Goal: Task Accomplishment & Management: Complete application form

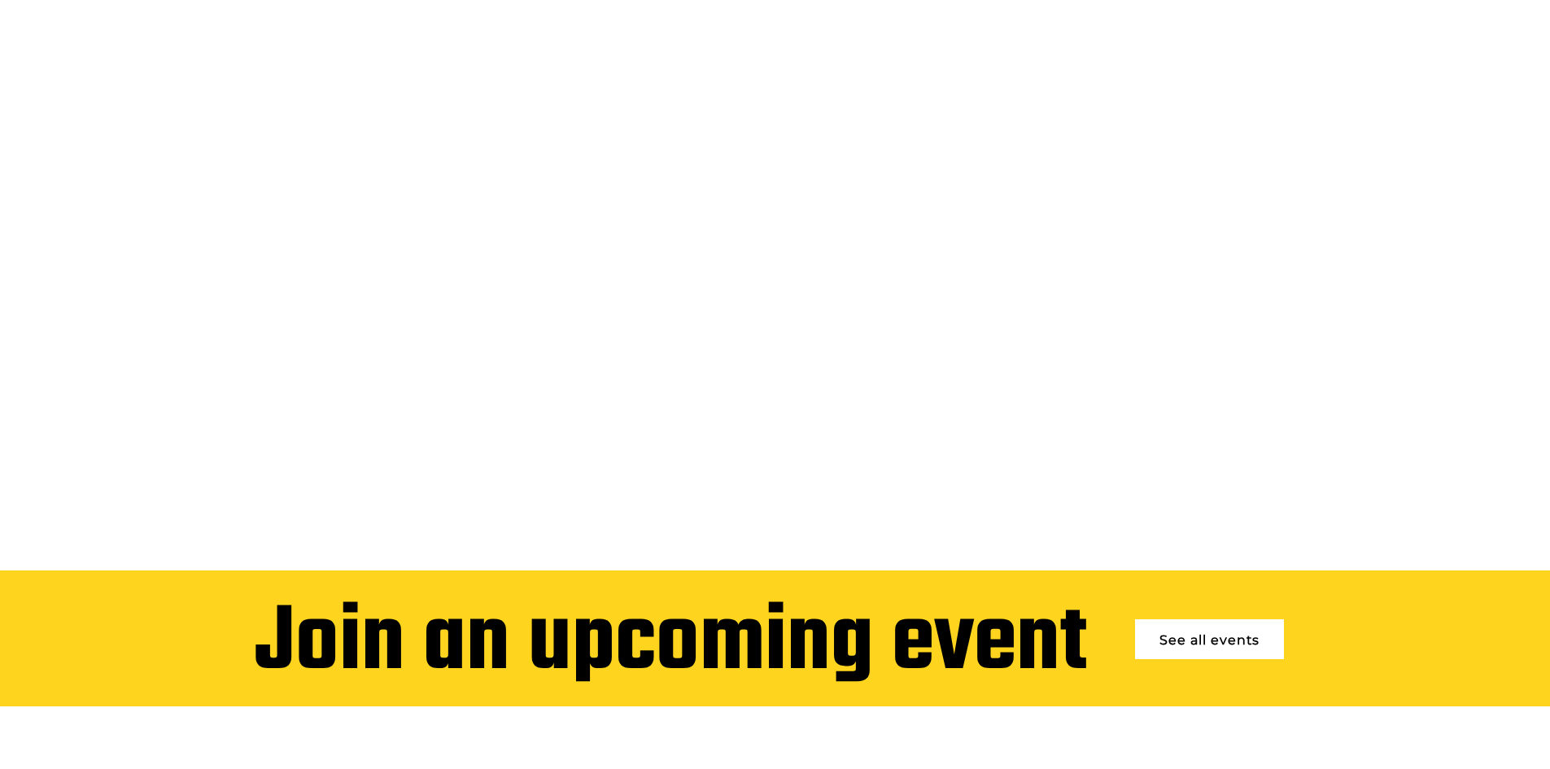
scroll to position [326, 0]
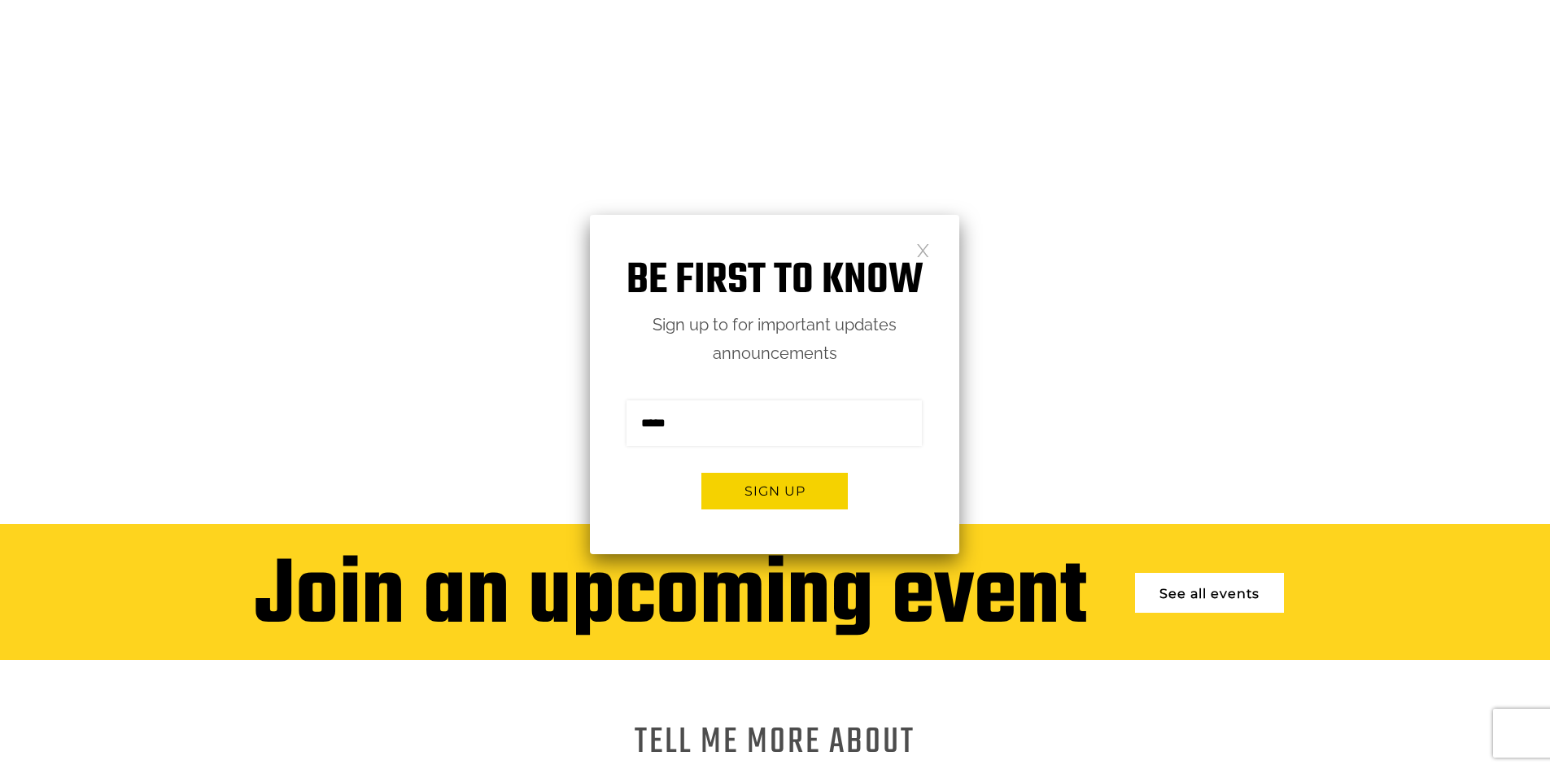
click at [921, 245] on link at bounding box center [923, 249] width 14 height 14
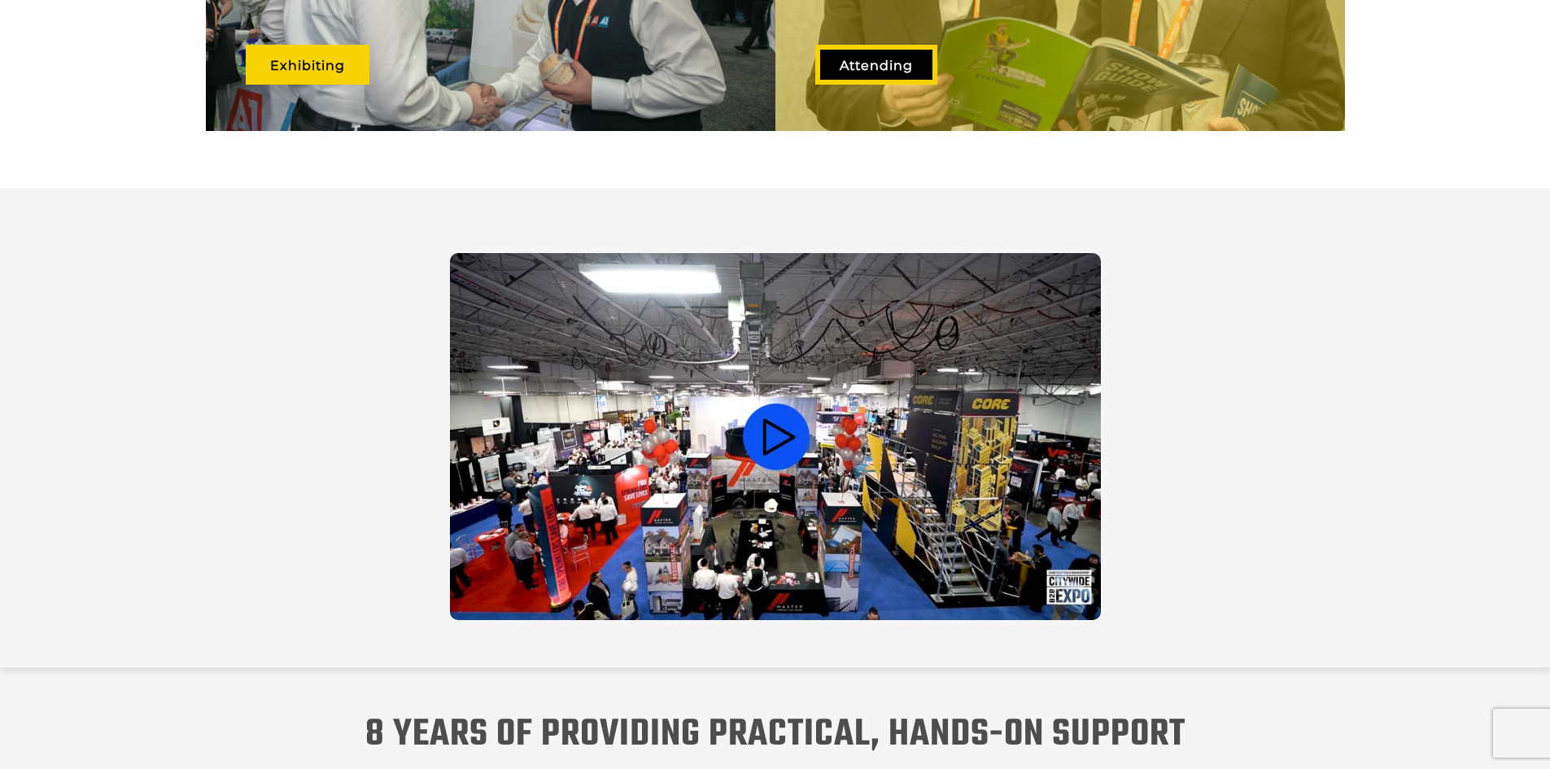
scroll to position [1365, 0]
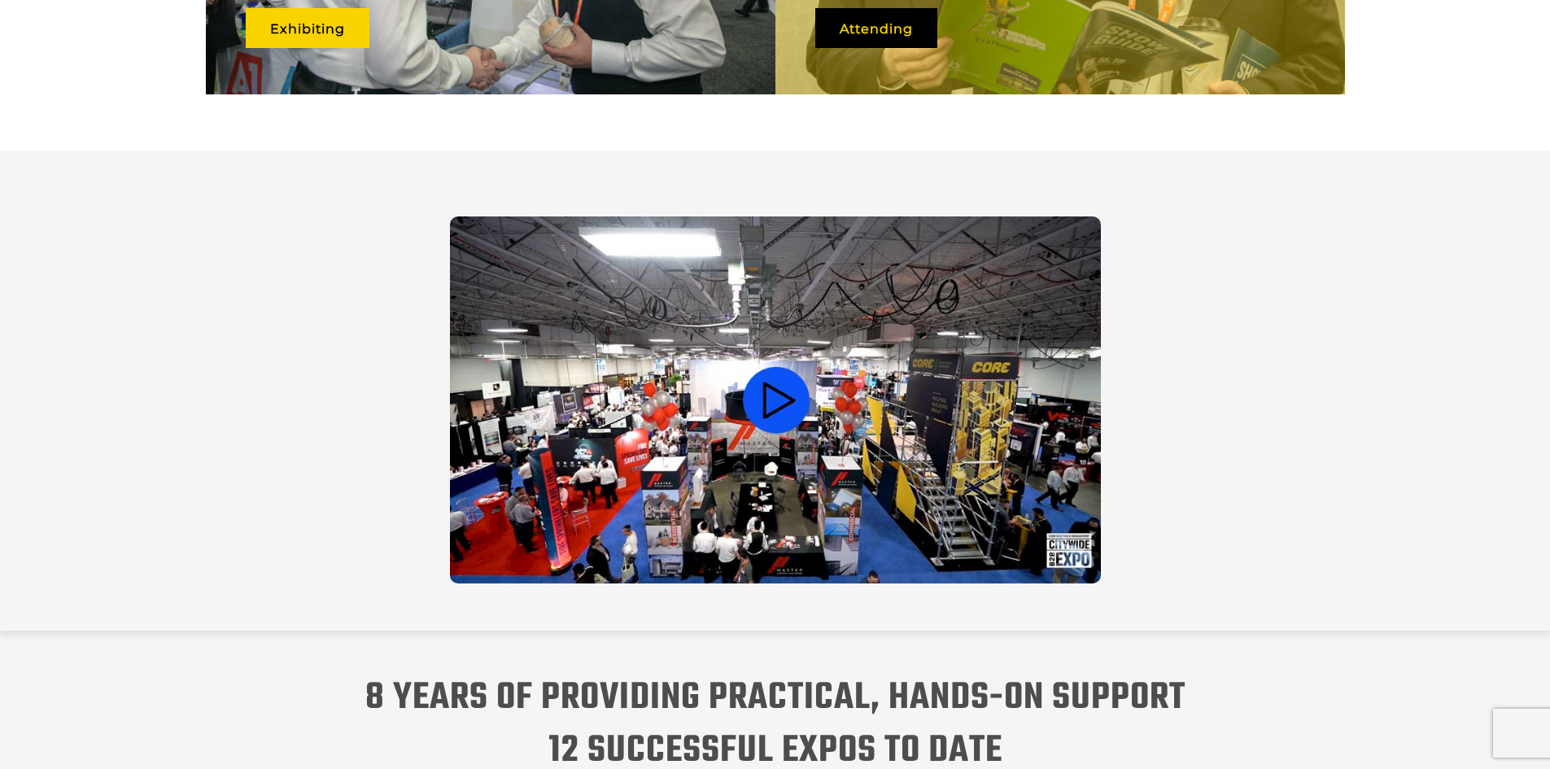
click at [771, 387] on video at bounding box center [775, 399] width 651 height 367
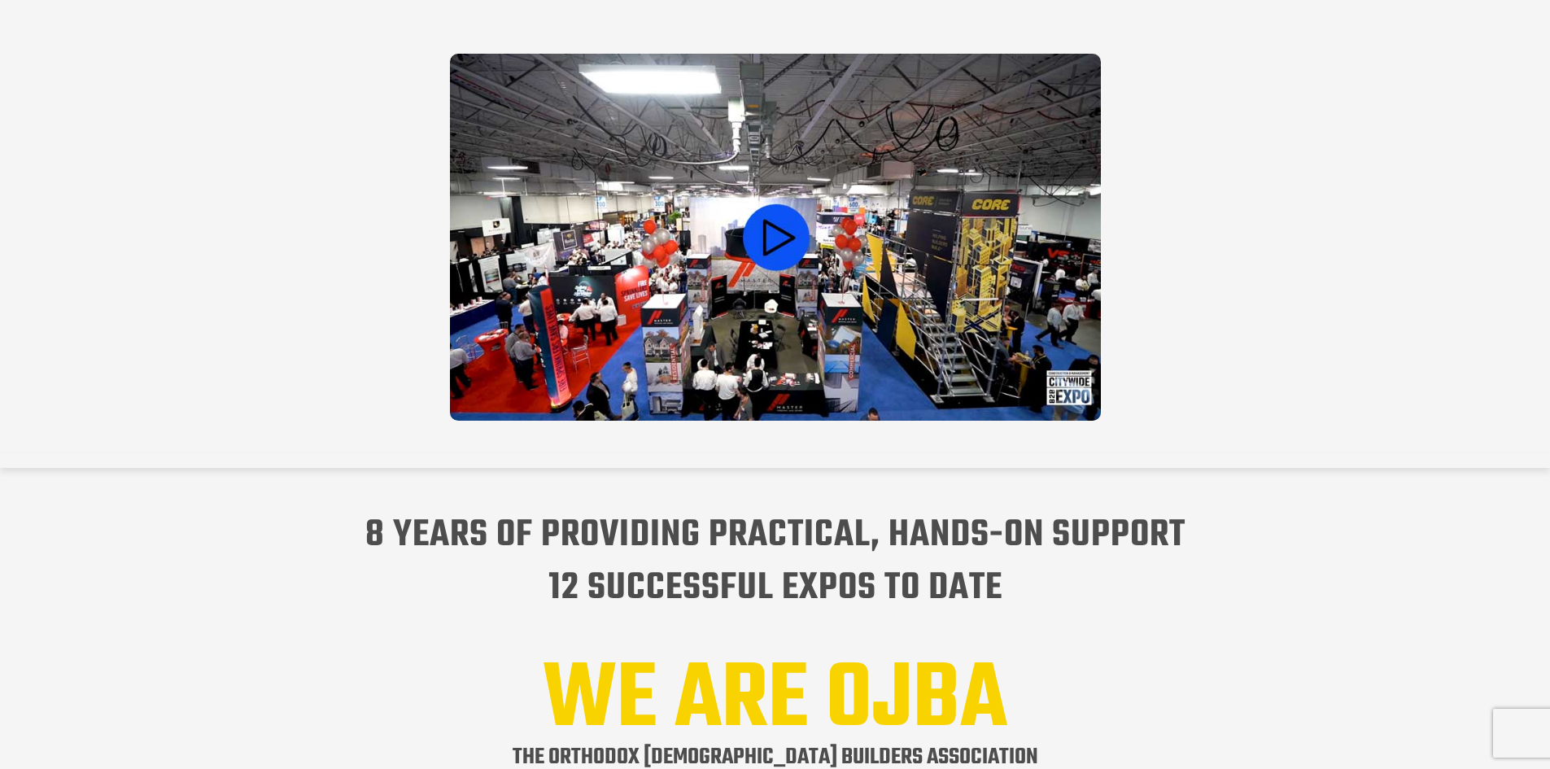
scroll to position [0, 0]
click at [789, 216] on video at bounding box center [775, 237] width 651 height 367
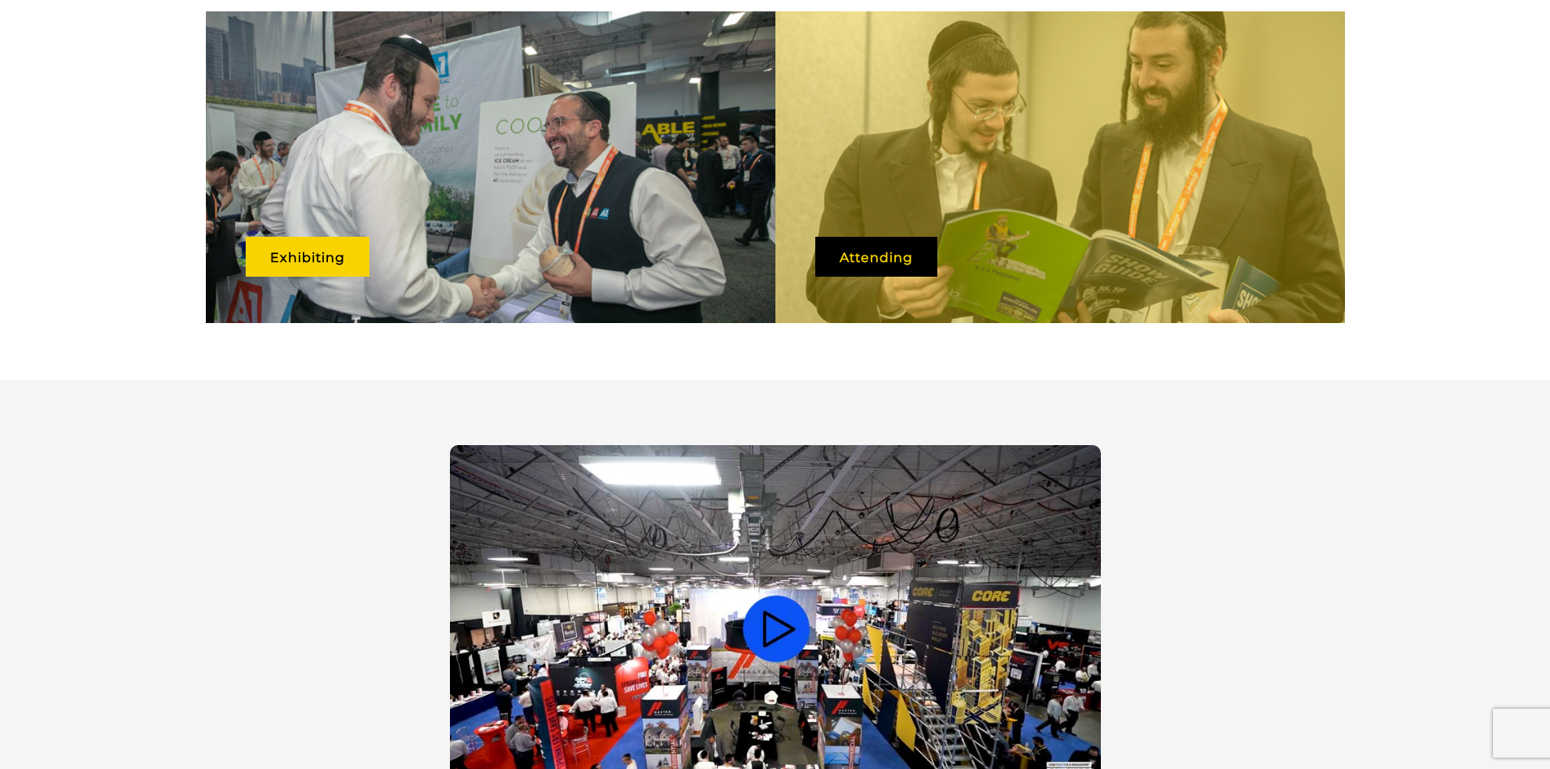
scroll to position [1139, 0]
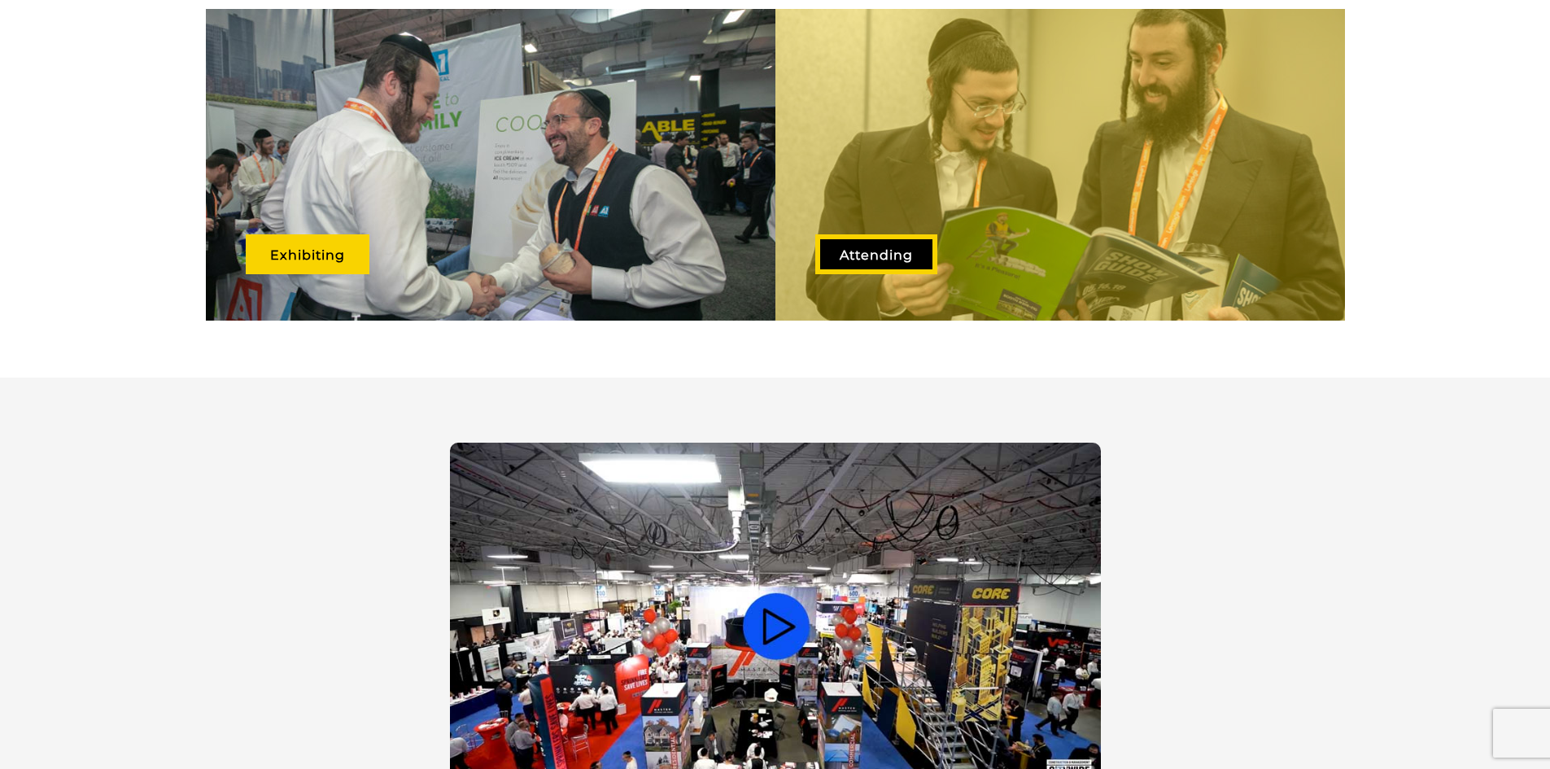
click at [889, 234] on link "Attending" at bounding box center [876, 254] width 122 height 40
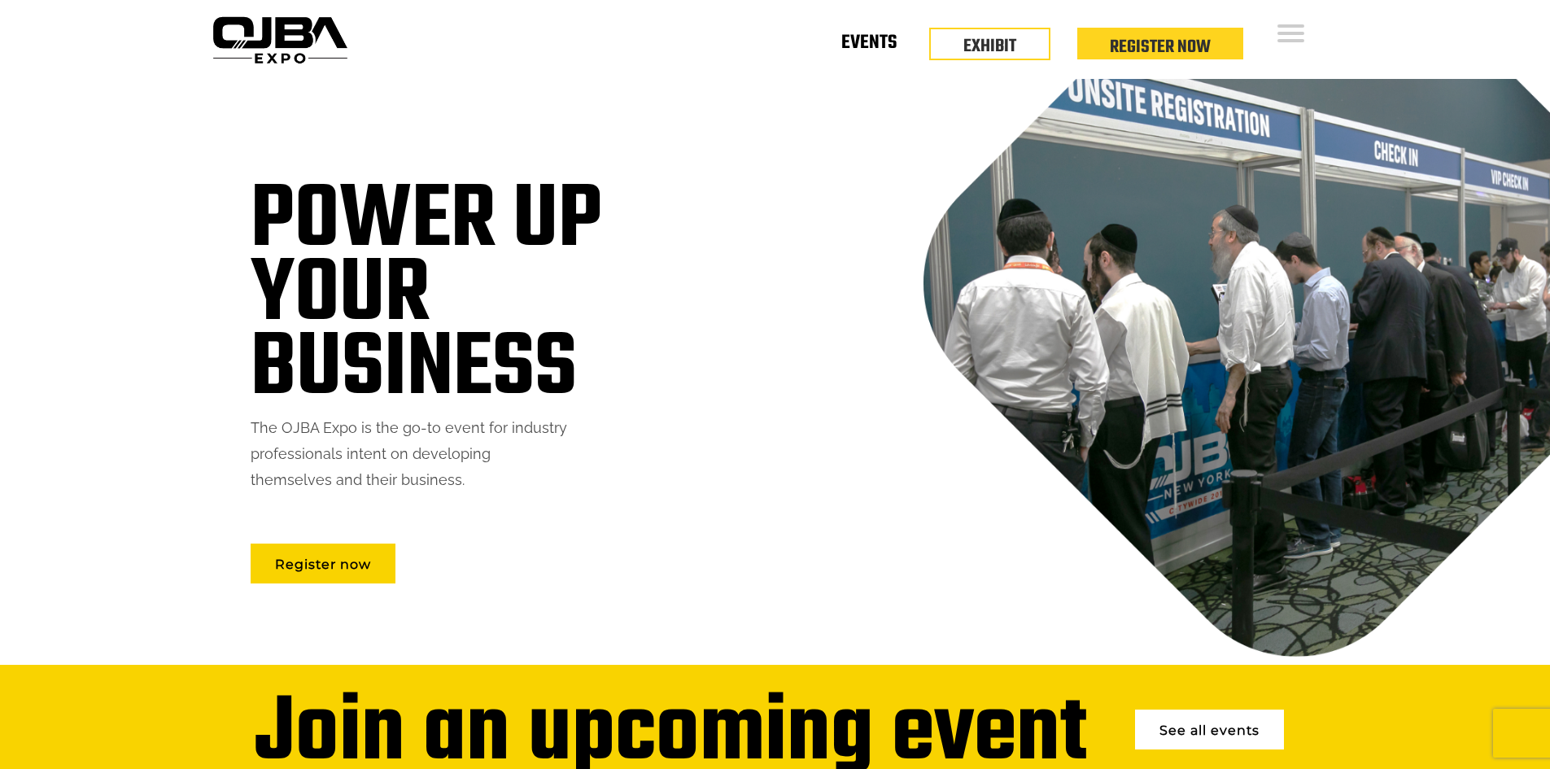
click at [864, 49] on link "Events" at bounding box center [868, 46] width 55 height 6
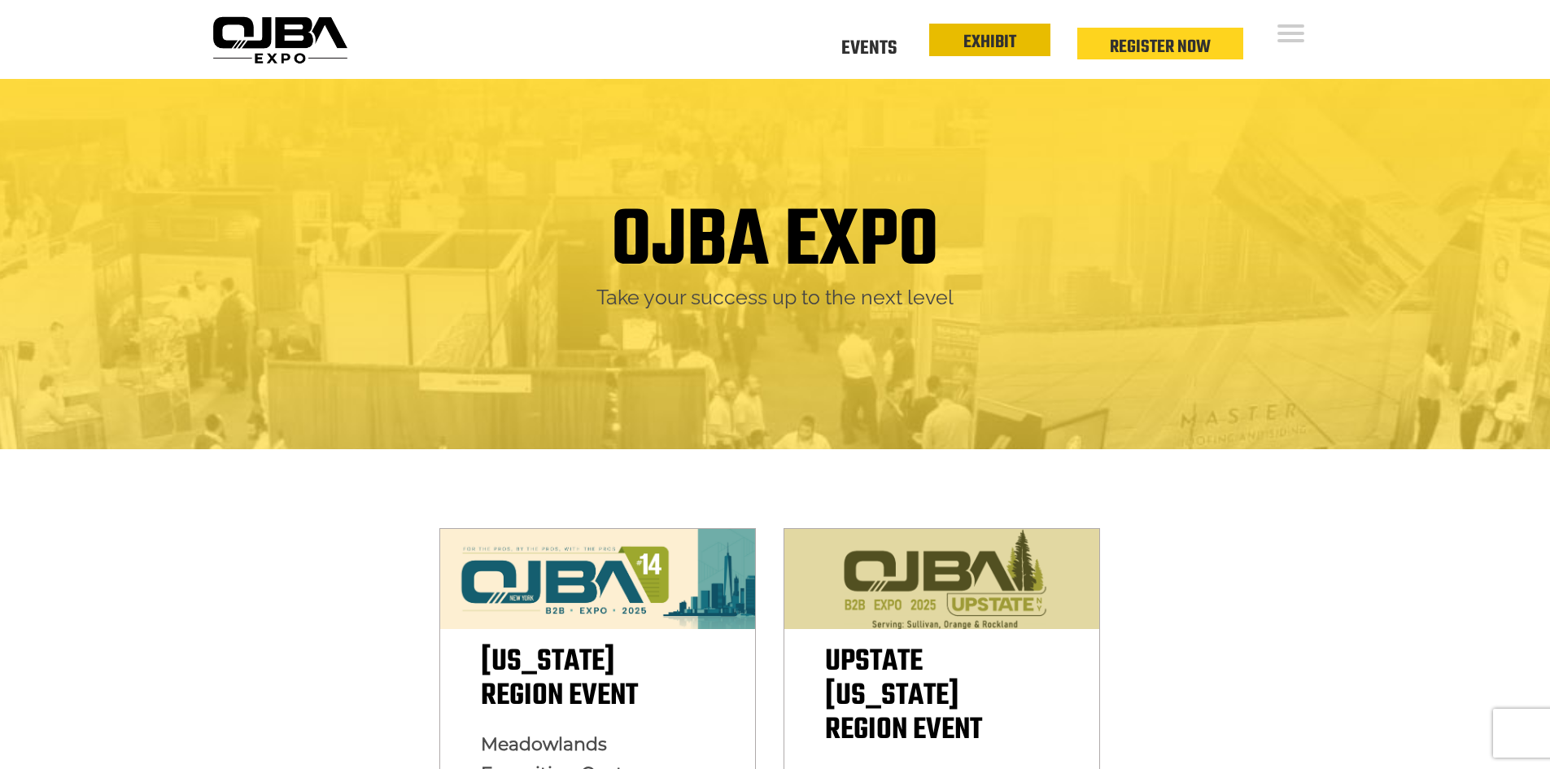
click at [970, 41] on link "EXHIBIT" at bounding box center [989, 42] width 53 height 28
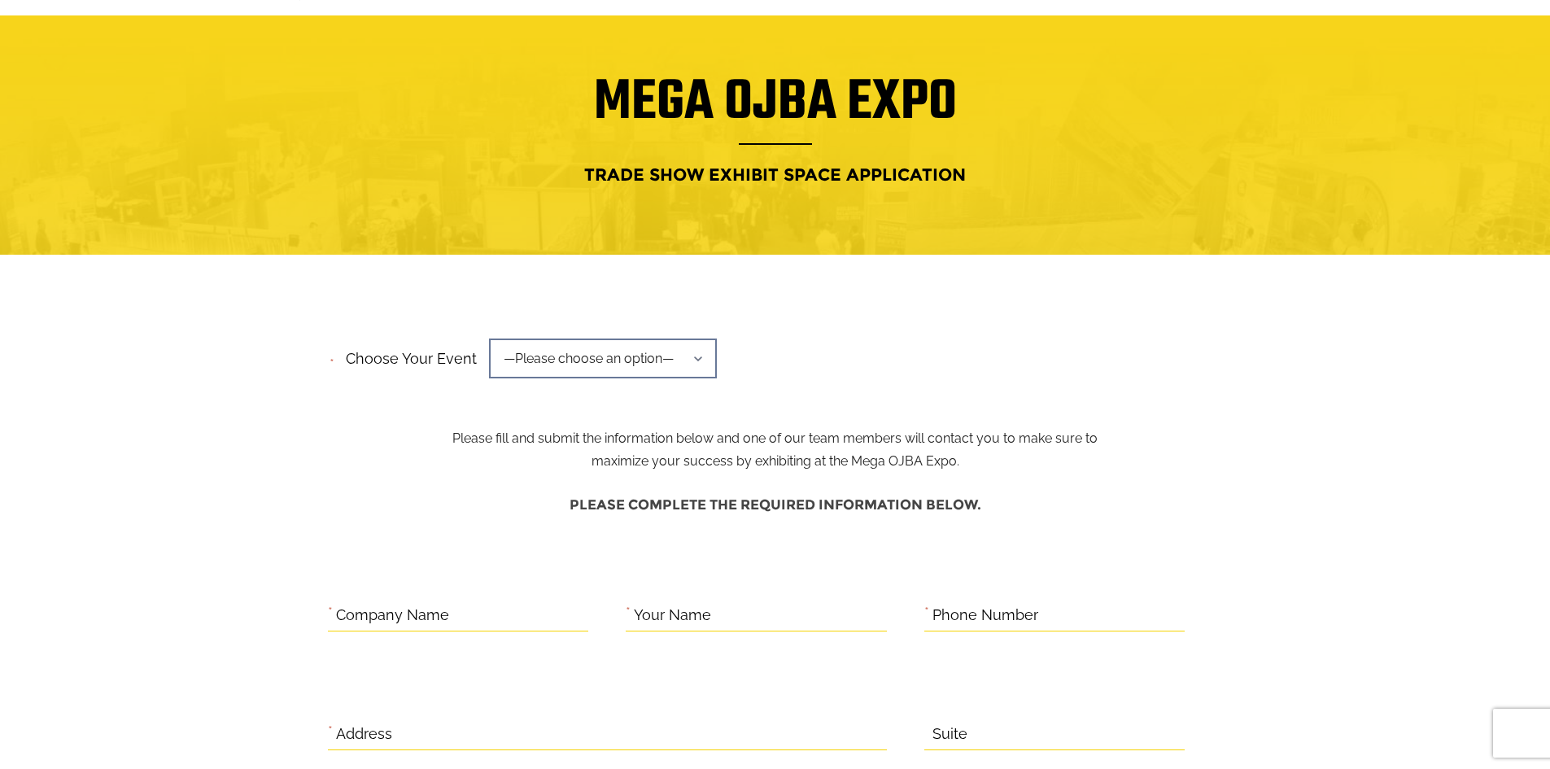
scroll to position [244, 0]
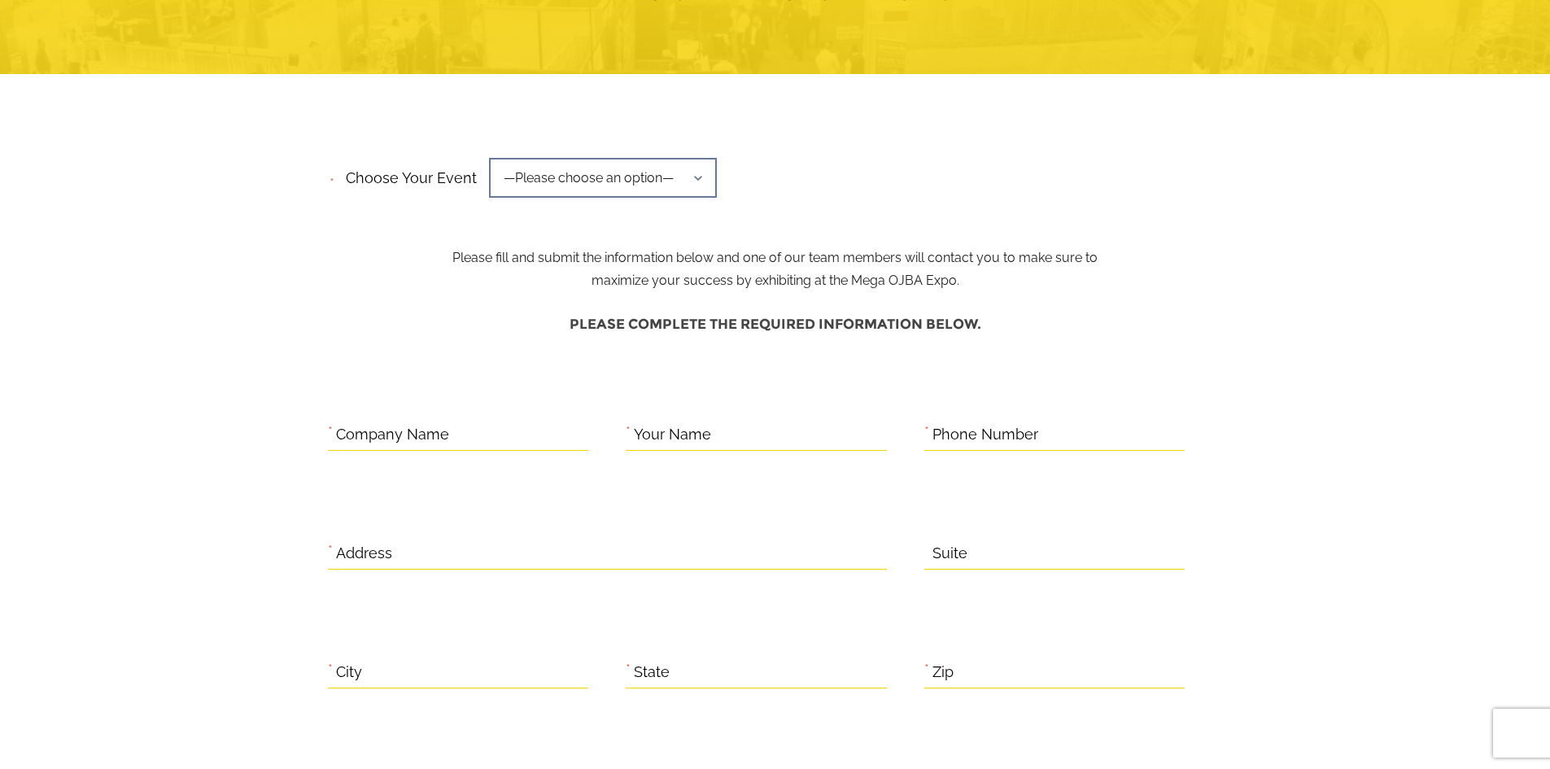
click at [598, 167] on span "—Please choose an option—" at bounding box center [603, 178] width 228 height 40
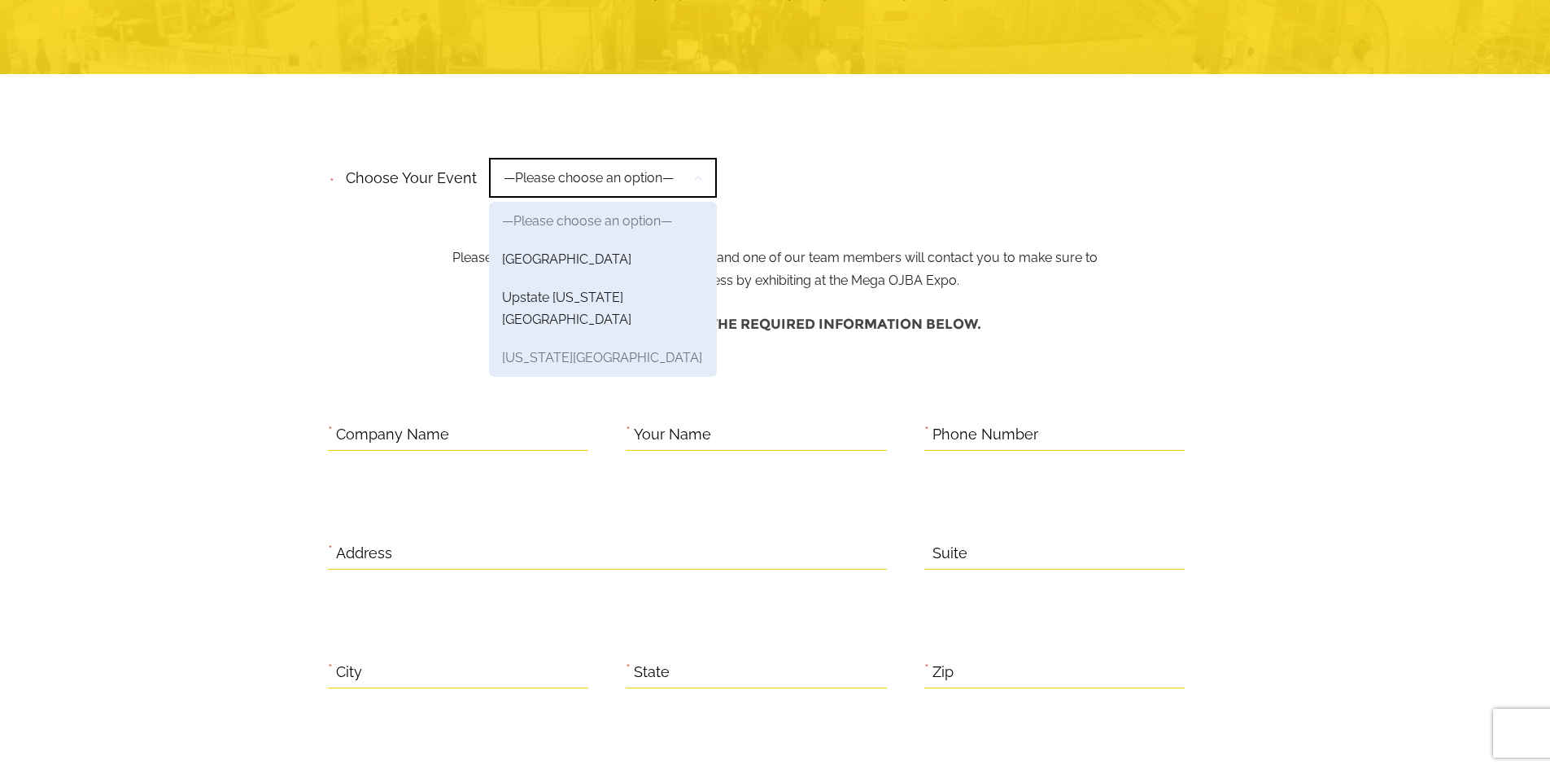
click at [579, 340] on link "[US_STATE][GEOGRAPHIC_DATA]" at bounding box center [603, 358] width 228 height 38
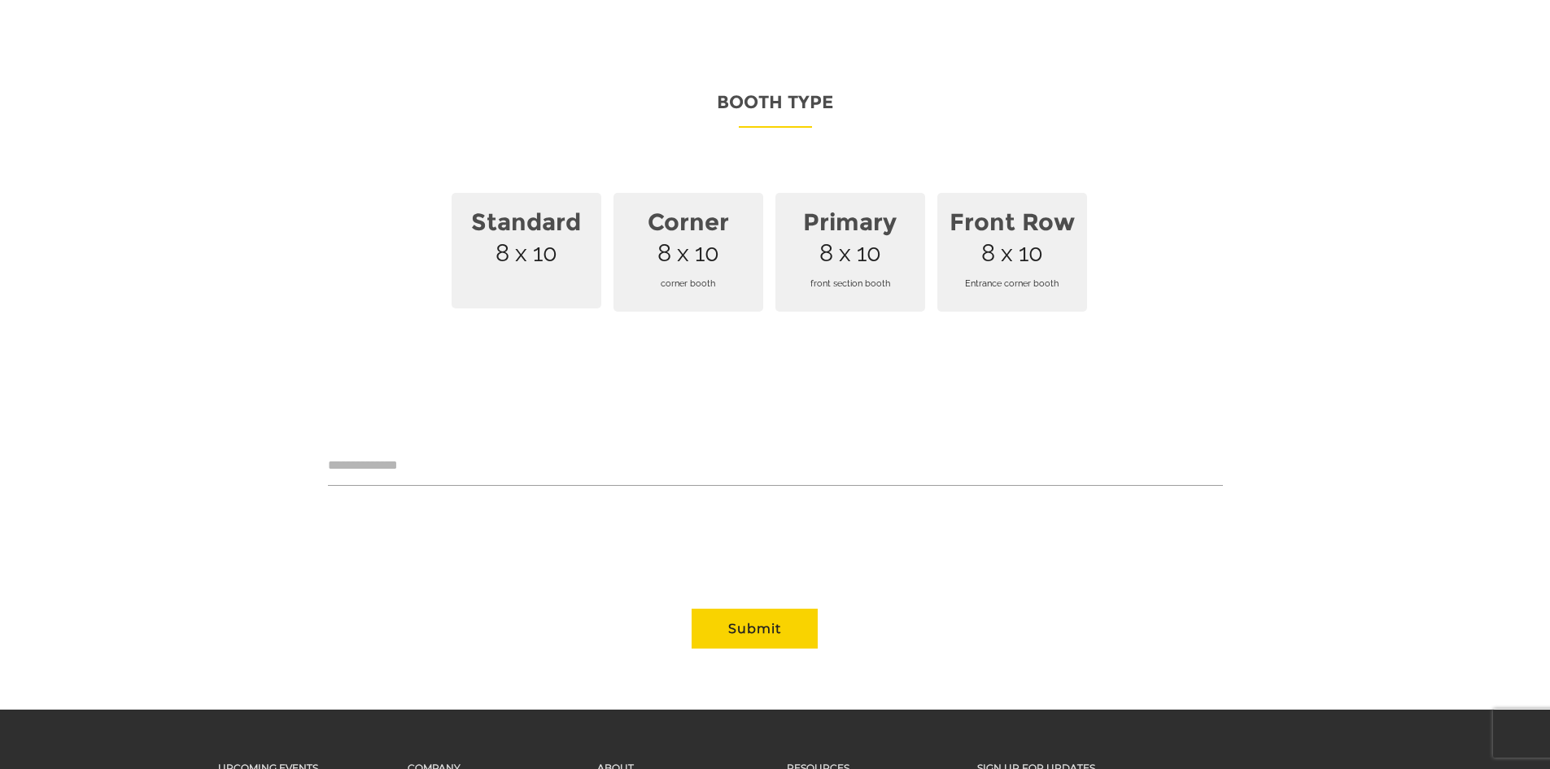
scroll to position [1139, 0]
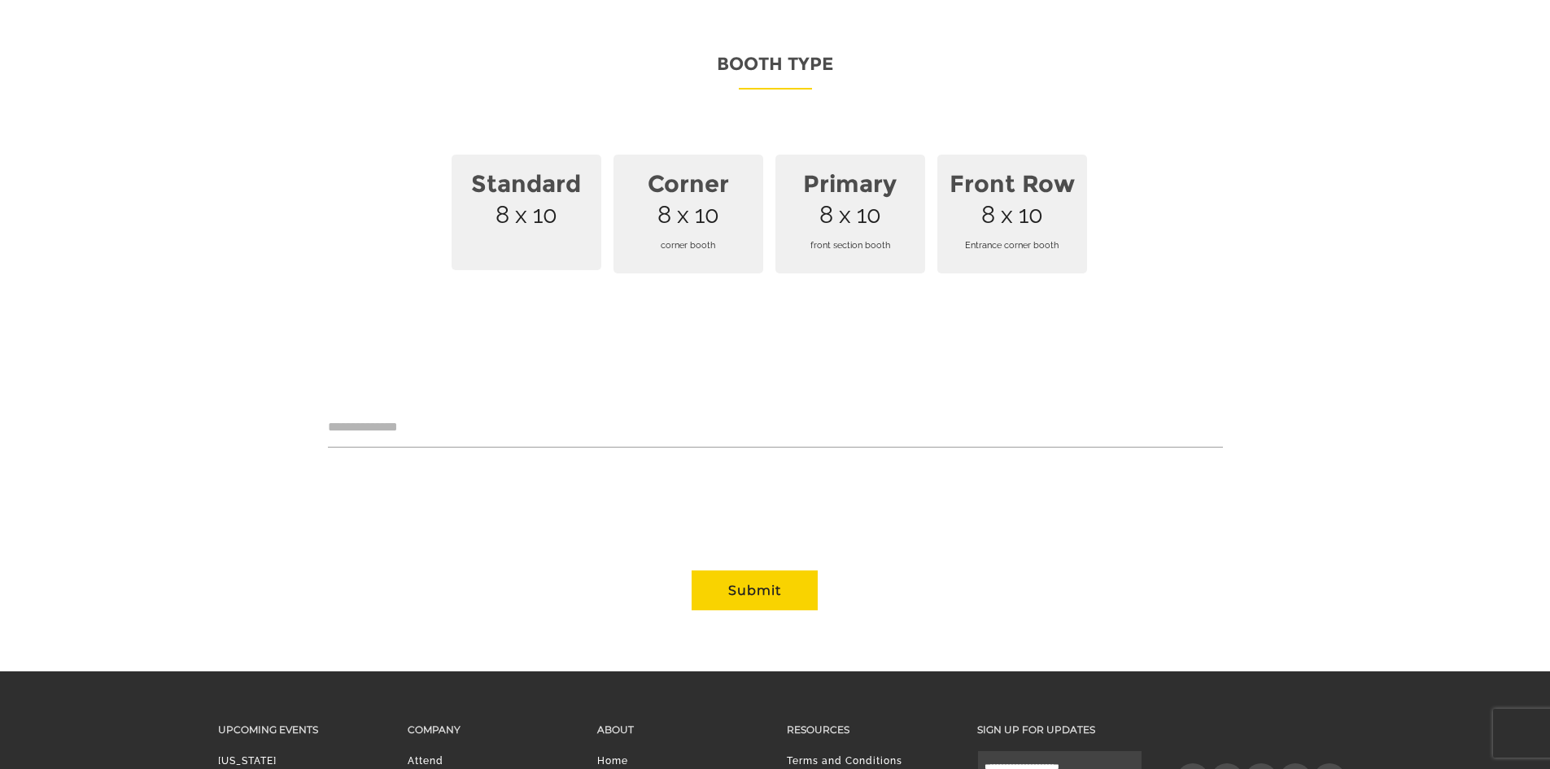
click at [650, 173] on strong "Corner" at bounding box center [688, 183] width 130 height 47
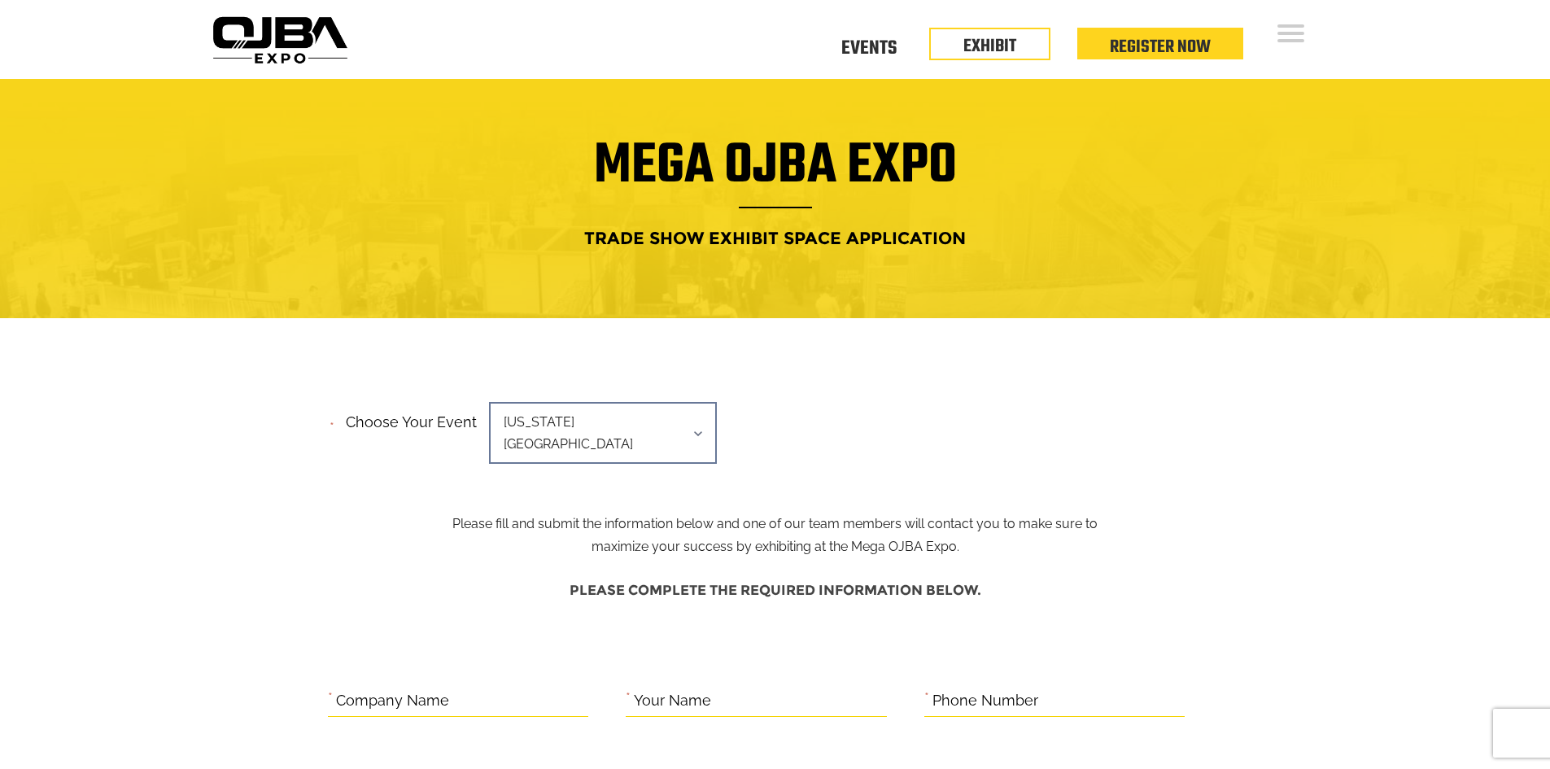
scroll to position [0, 0]
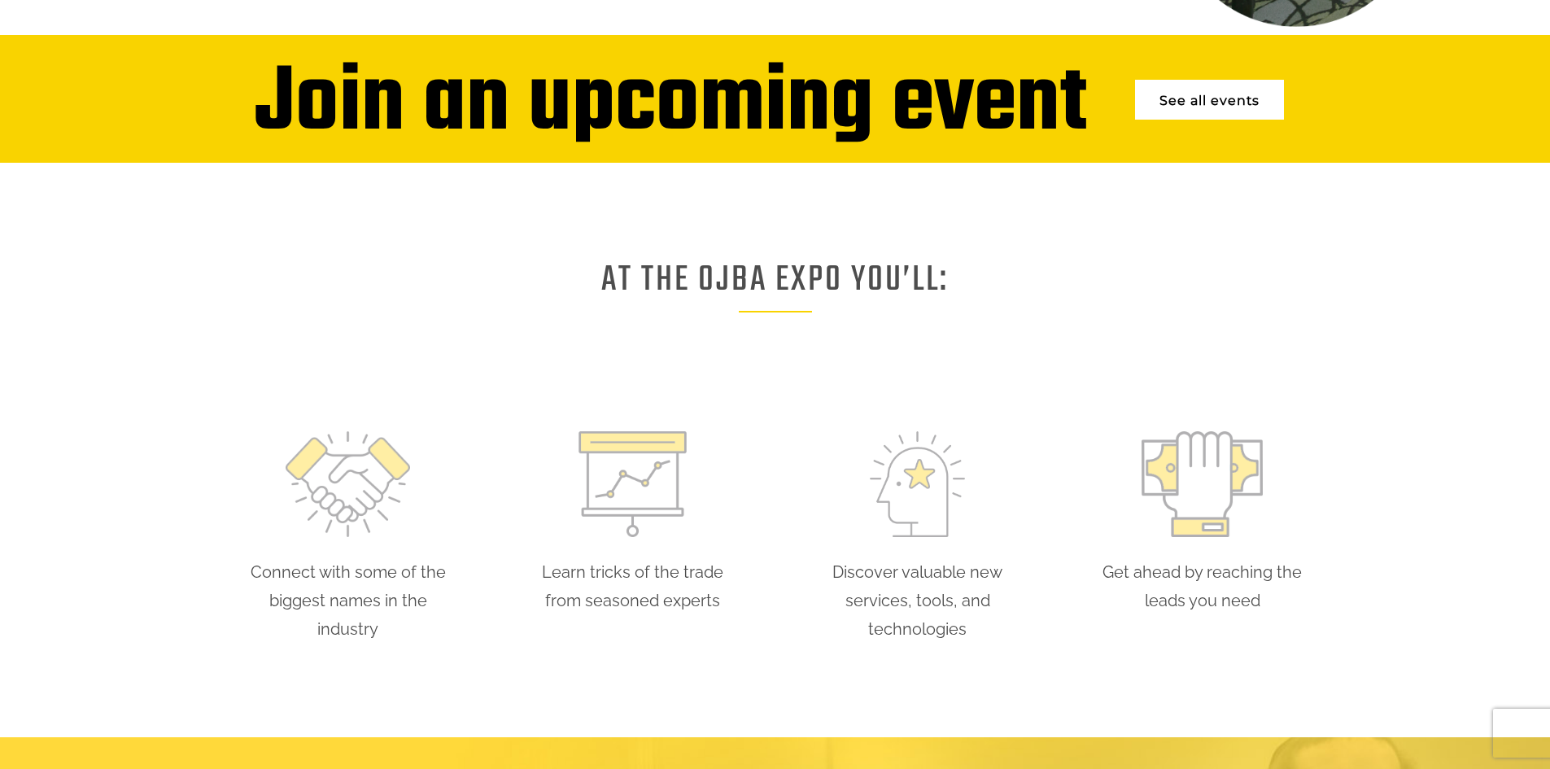
scroll to position [814, 0]
